Goal: Task Accomplishment & Management: Manage account settings

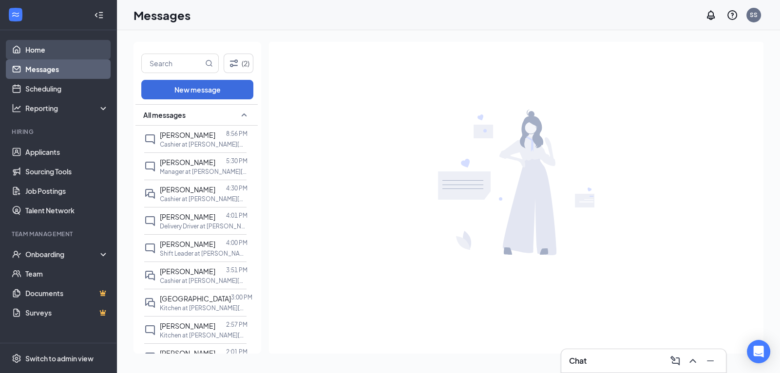
click at [47, 48] on link "Home" at bounding box center [66, 49] width 83 height 19
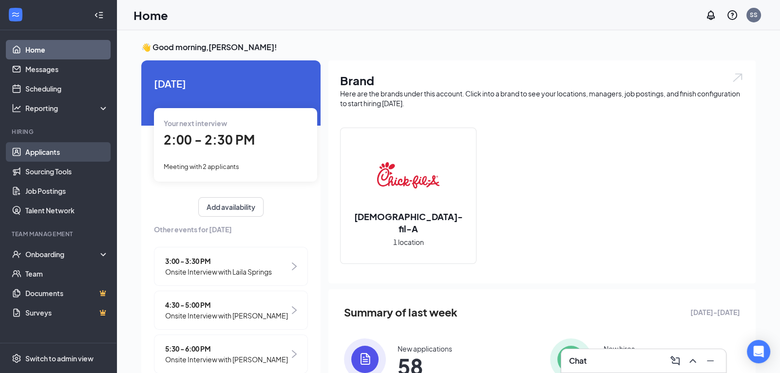
click at [50, 154] on link "Applicants" at bounding box center [66, 151] width 83 height 19
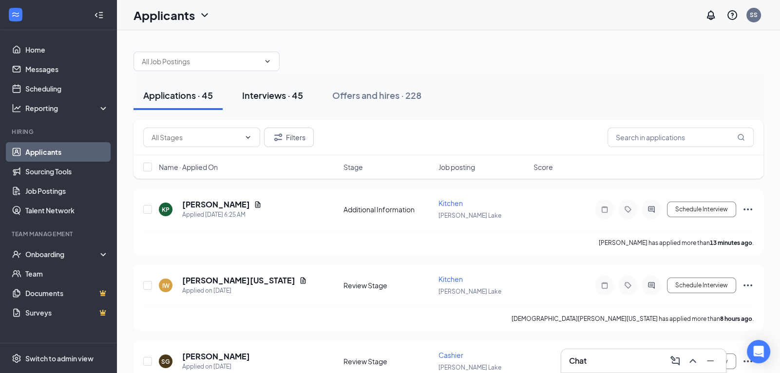
click at [276, 95] on div "Interviews · 45" at bounding box center [272, 95] width 61 height 12
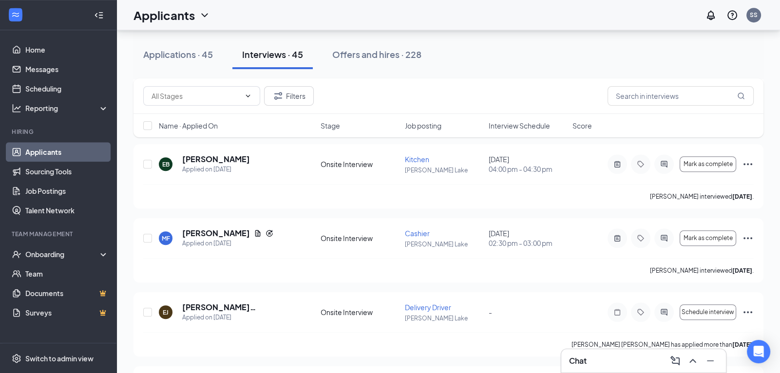
scroll to position [958, 0]
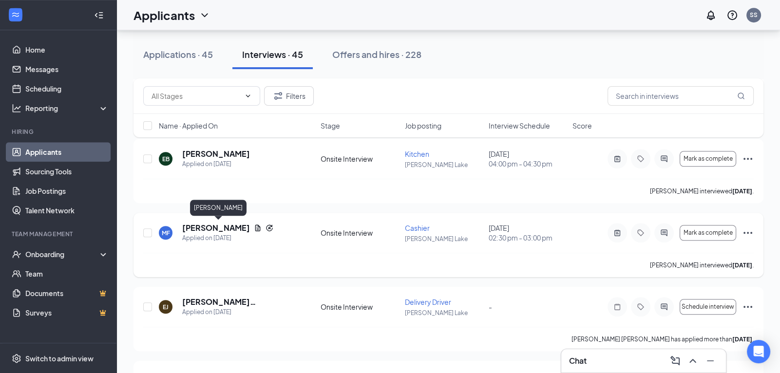
click at [218, 229] on h5 "[PERSON_NAME]" at bounding box center [216, 228] width 68 height 11
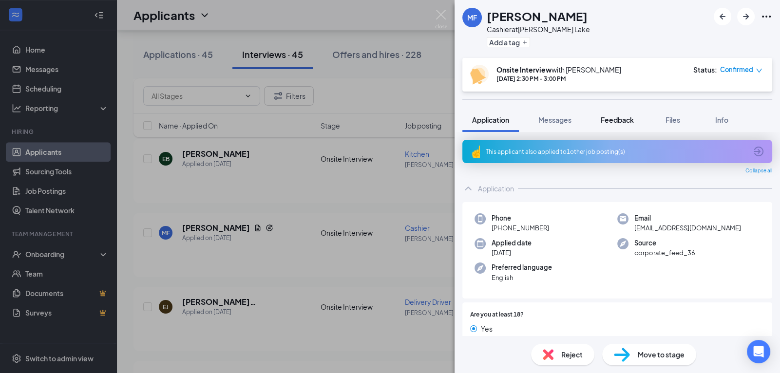
click at [616, 117] on span "Feedback" at bounding box center [617, 120] width 33 height 9
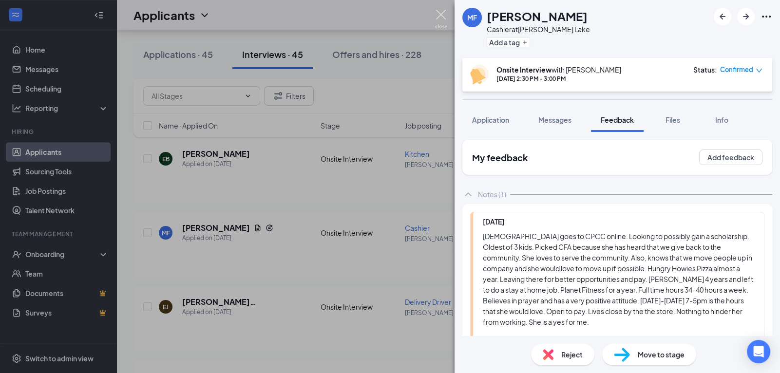
click at [438, 14] on img at bounding box center [441, 19] width 12 height 19
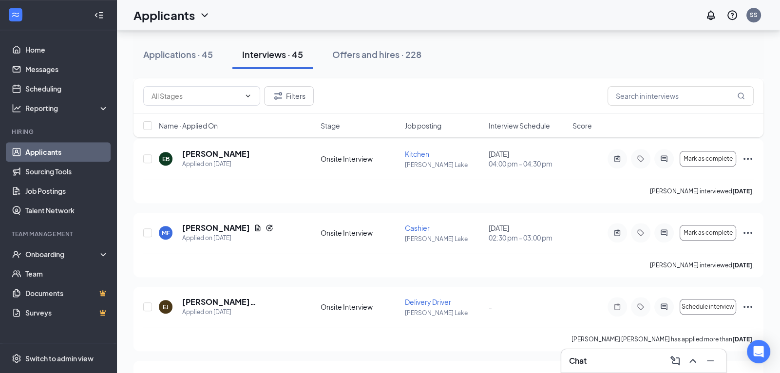
click at [778, 232] on div "Applications · 45 Interviews · 45 Offers and hires · 228 Filters Name · Applied…" at bounding box center [448, 278] width 663 height 2412
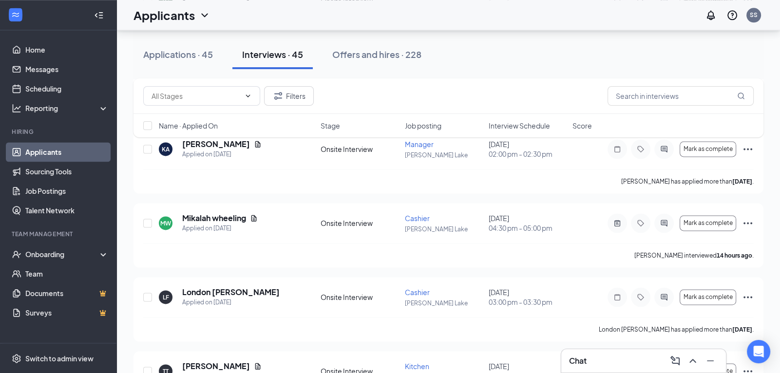
scroll to position [1738, 0]
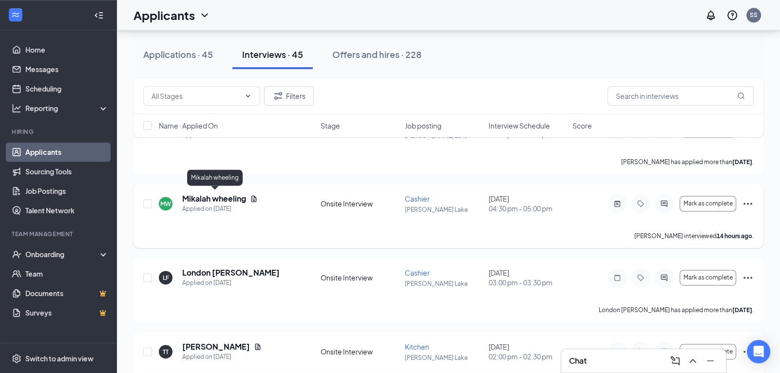
click at [226, 198] on h5 "Mikalah wheeling" at bounding box center [214, 199] width 64 height 11
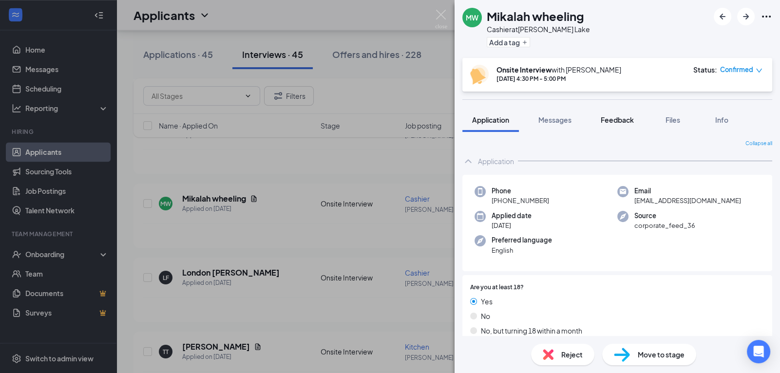
click at [620, 120] on span "Feedback" at bounding box center [617, 120] width 33 height 9
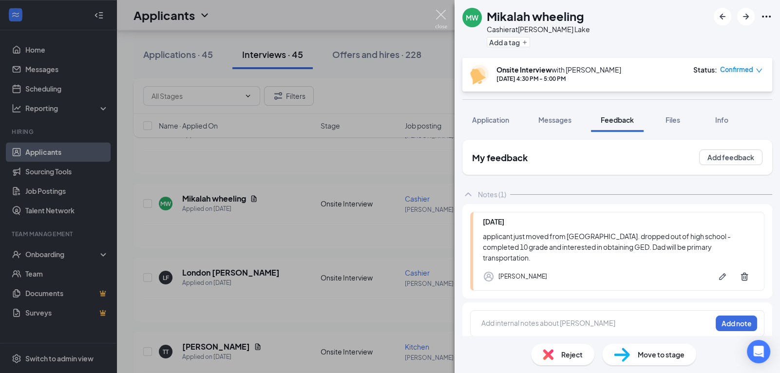
click at [441, 13] on img at bounding box center [441, 19] width 12 height 19
